Goal: Entertainment & Leisure: Consume media (video, audio)

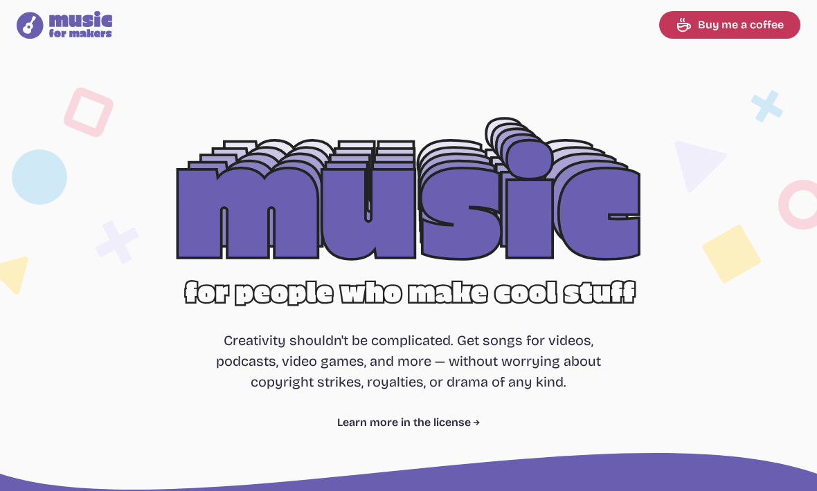
select select "most popular"
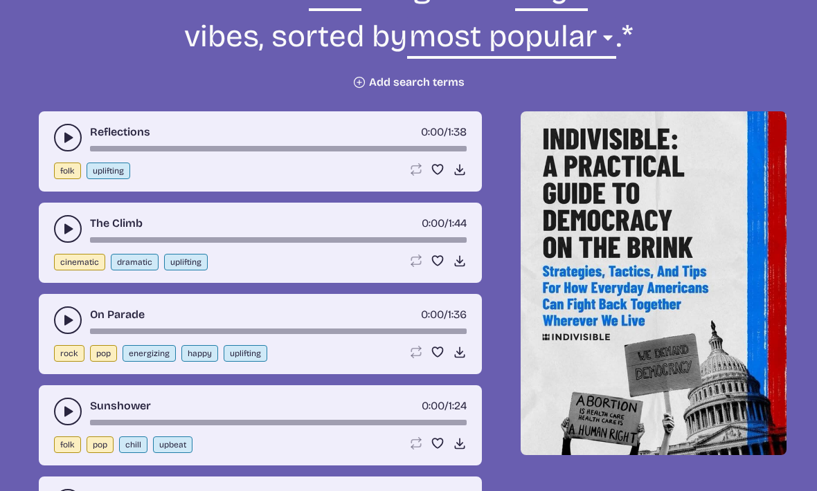
scroll to position [560, 0]
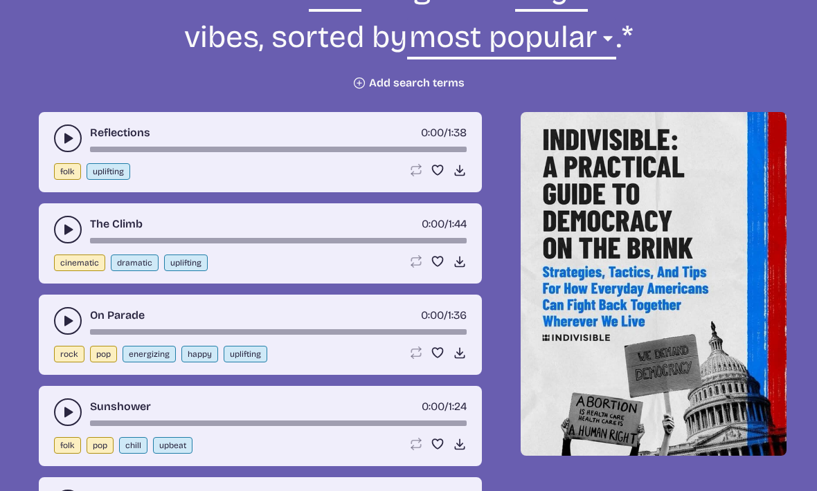
click at [71, 227] on icon "play-pause toggle" at bounding box center [68, 230] width 14 height 14
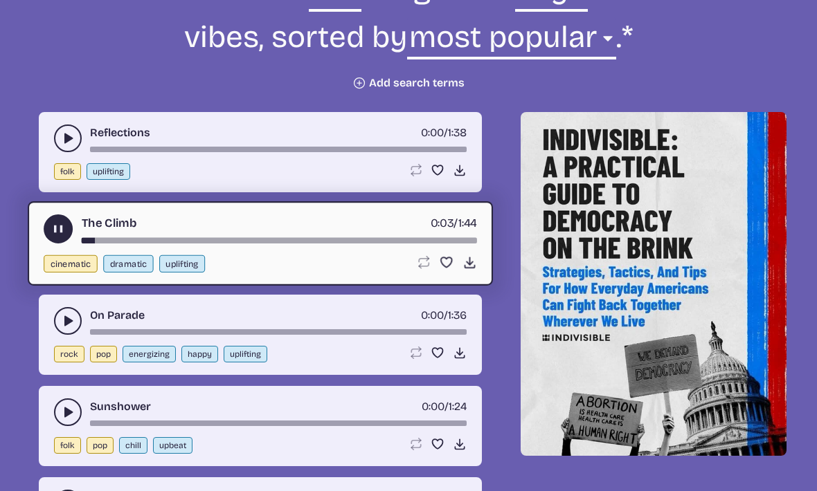
click at [62, 137] on icon "play-pause toggle" at bounding box center [68, 138] width 14 height 14
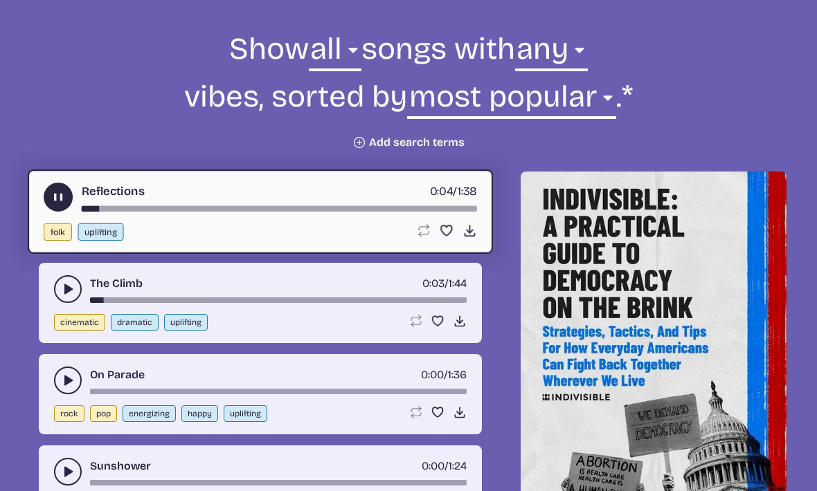
scroll to position [501, 0]
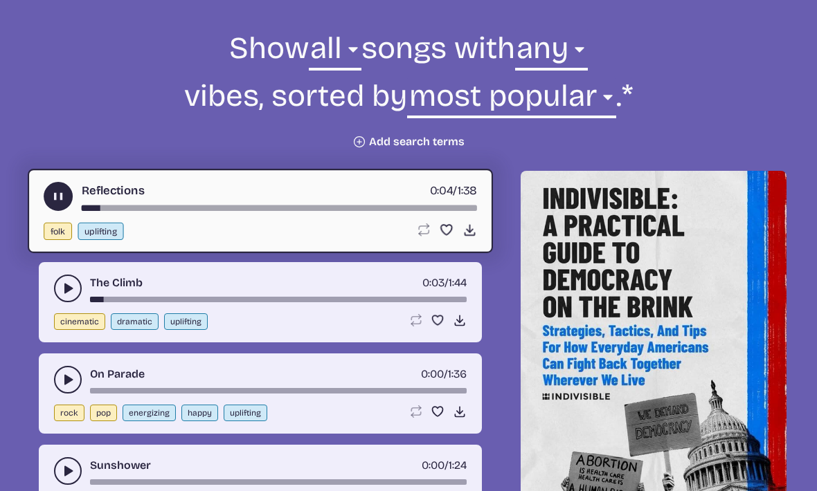
click at [68, 284] on icon "play-pause toggle" at bounding box center [68, 289] width 14 height 14
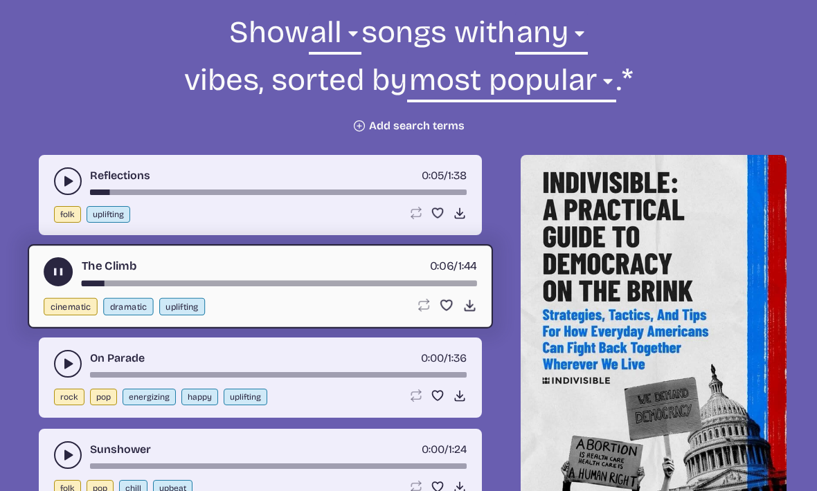
scroll to position [560, 0]
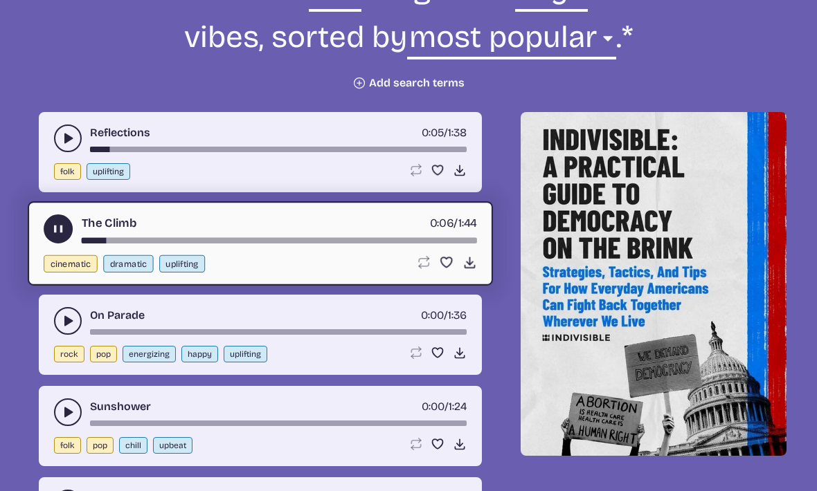
click at [73, 321] on icon "play-pause toggle" at bounding box center [68, 321] width 14 height 14
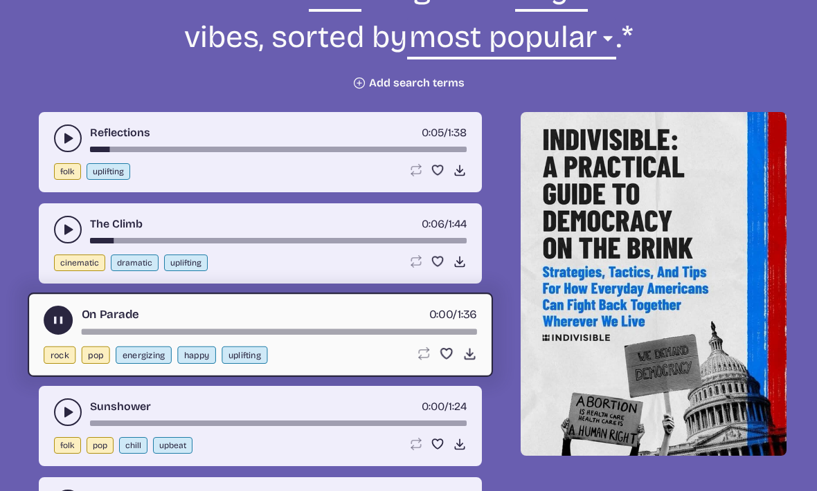
click at [29, 390] on div "Sunshower 0:00 / 1:24 folk pop chill upbeat Loop song Loop this song. Favorite …" at bounding box center [260, 426] width 487 height 80
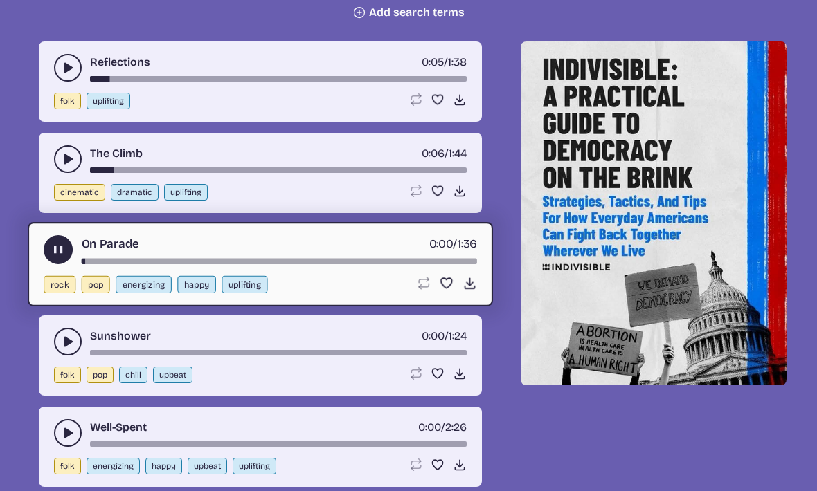
scroll to position [630, 0]
click at [64, 349] on button "play-pause toggle" at bounding box center [68, 342] width 28 height 28
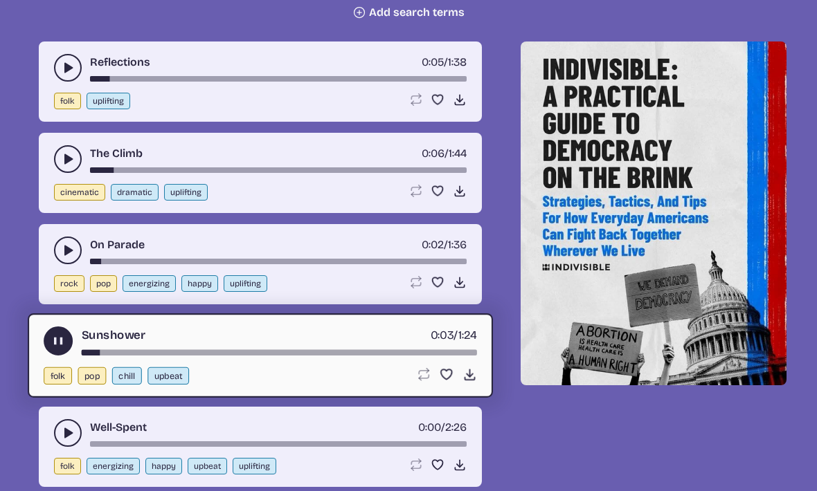
click at [75, 428] on button "play-pause toggle" at bounding box center [68, 433] width 28 height 28
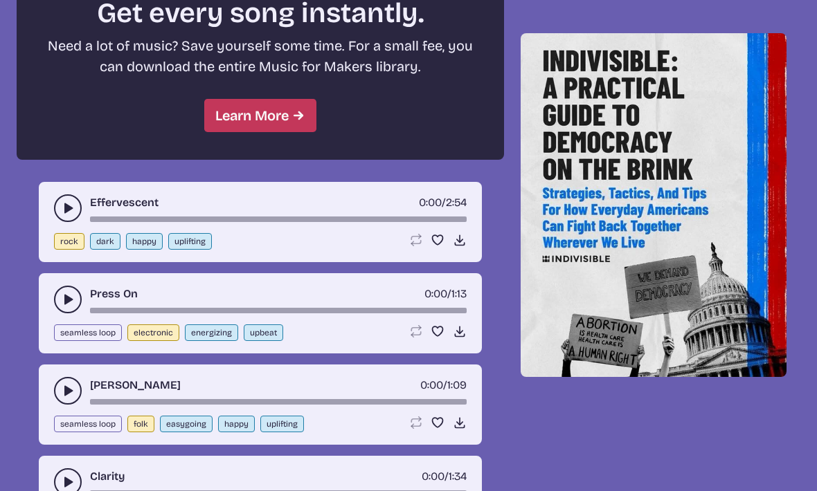
scroll to position [1313, 0]
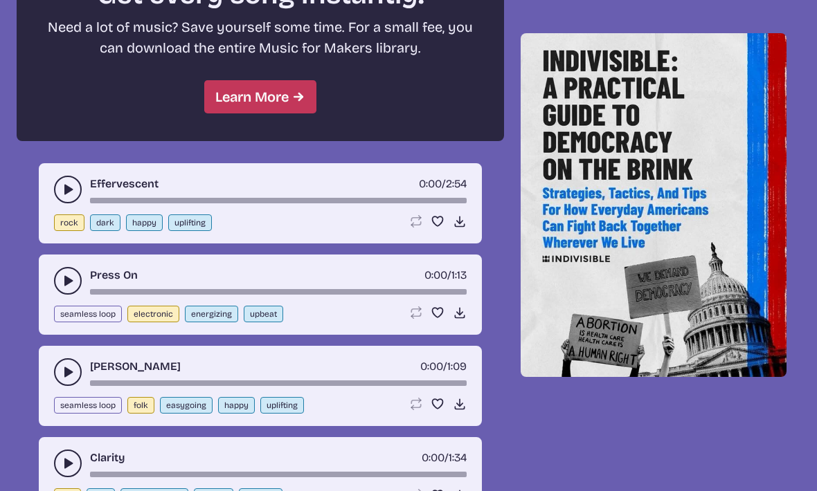
click at [78, 193] on button "play-pause toggle" at bounding box center [68, 190] width 28 height 28
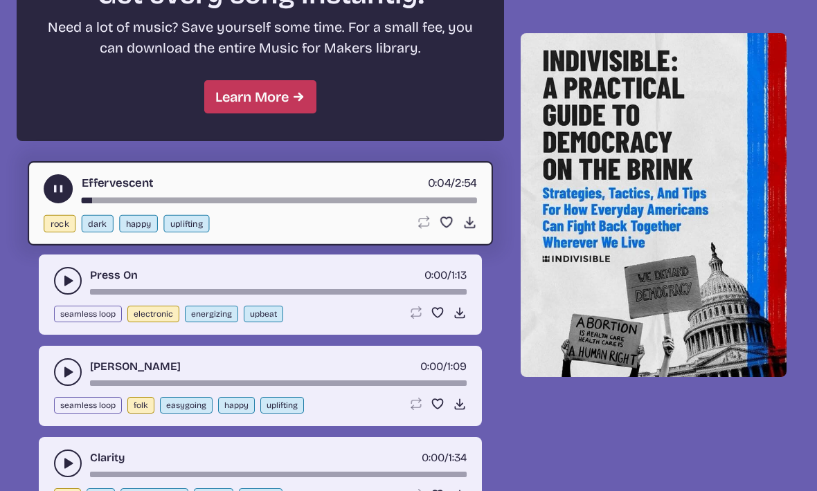
click at [71, 282] on use "play-pause toggle" at bounding box center [68, 281] width 14 height 14
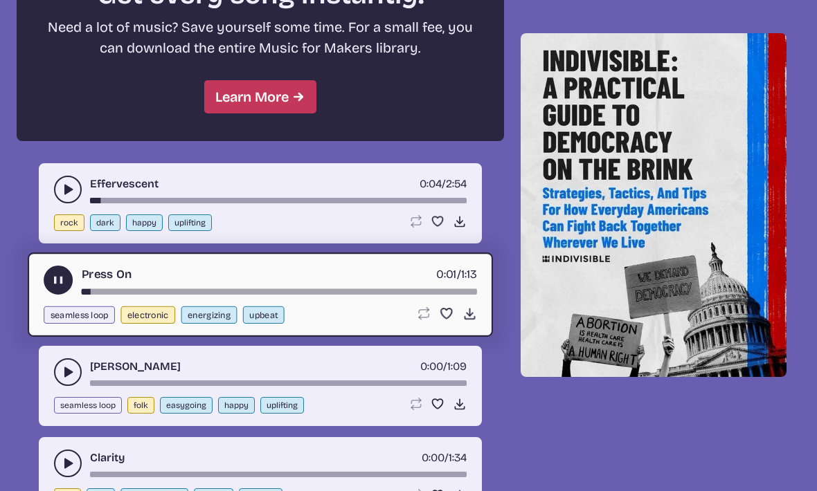
click at [64, 372] on icon "play-pause toggle" at bounding box center [68, 372] width 14 height 14
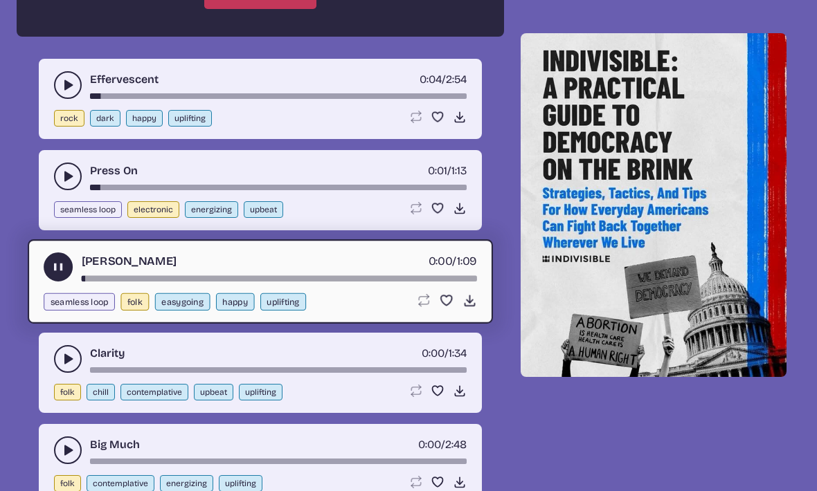
scroll to position [1421, 0]
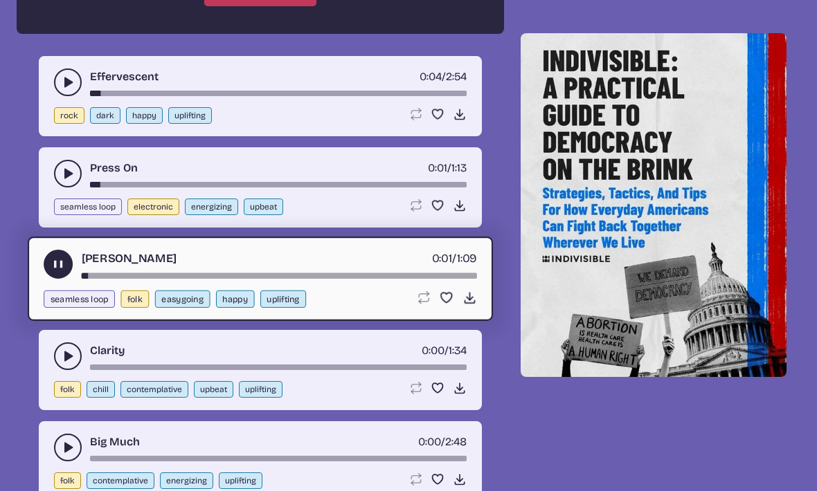
click at [71, 367] on button "play-pause toggle" at bounding box center [68, 357] width 28 height 28
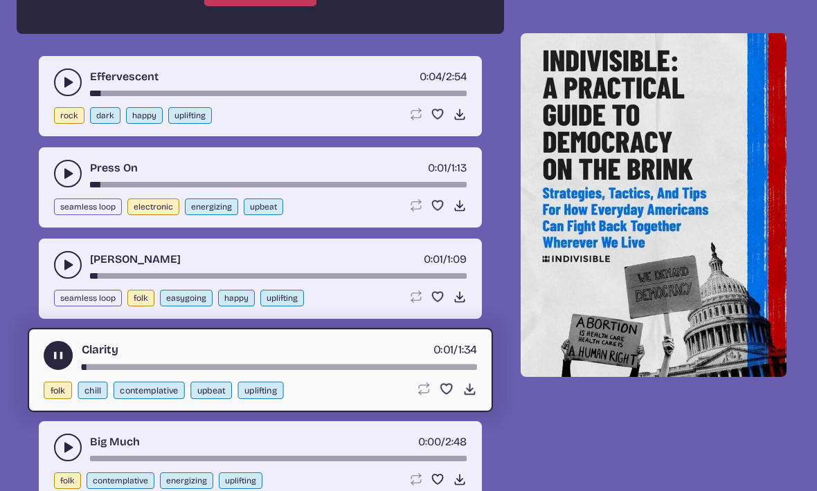
click at [73, 451] on icon "play-pause toggle" at bounding box center [68, 448] width 14 height 14
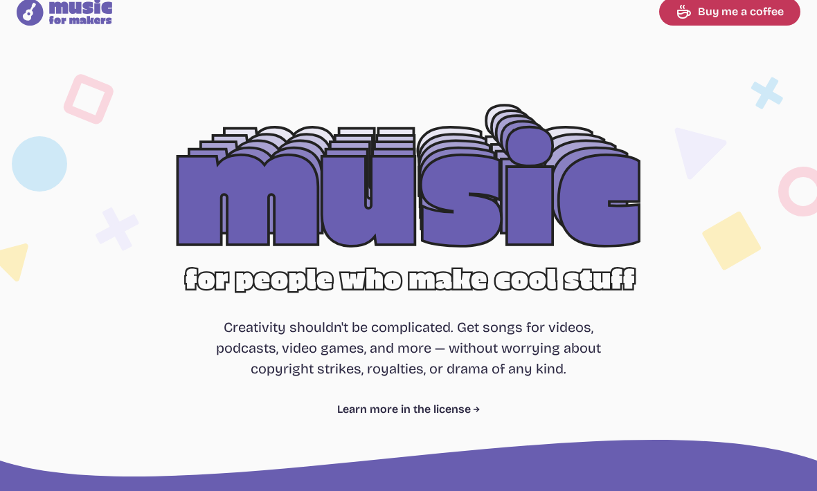
scroll to position [12, 0]
